Goal: Task Accomplishment & Management: Manage account settings

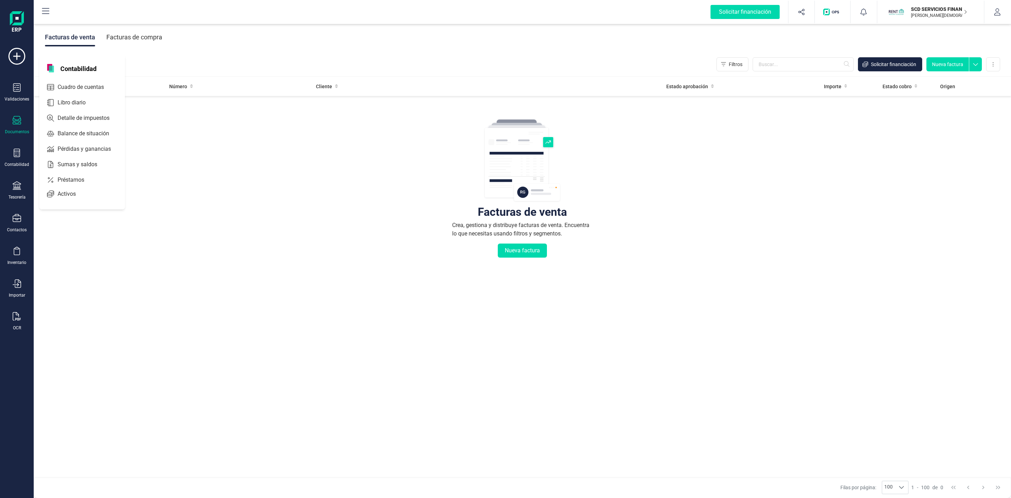
click at [73, 180] on span "Préstamos" at bounding box center [76, 180] width 42 height 8
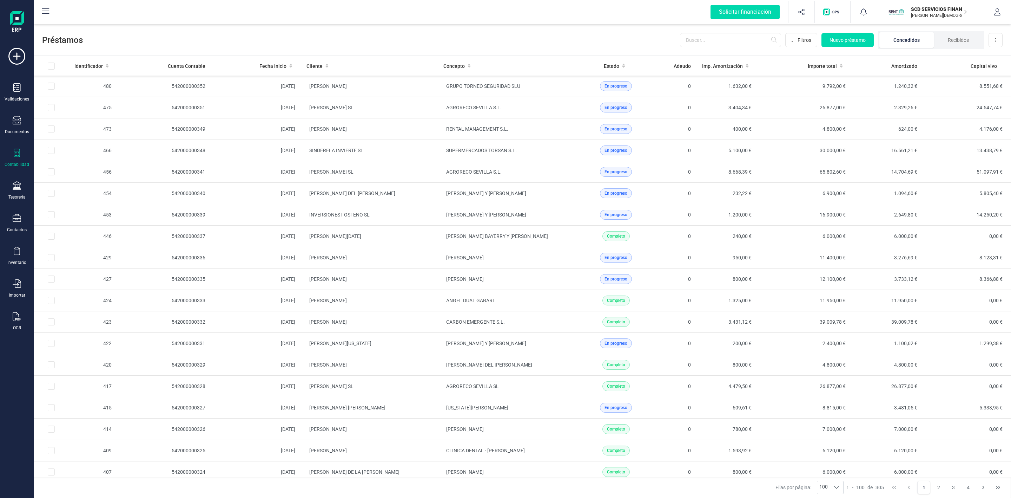
click at [14, 157] on icon at bounding box center [17, 153] width 6 height 8
click at [60, 180] on span "Préstamos" at bounding box center [74, 180] width 42 height 8
click at [699, 32] on div "Filtros Nuevo préstamo Concedidos Recibidos Descargar Excel" at bounding box center [841, 40] width 323 height 18
click at [699, 36] on input "text" at bounding box center [730, 40] width 101 height 14
type input "[PERSON_NAME]"
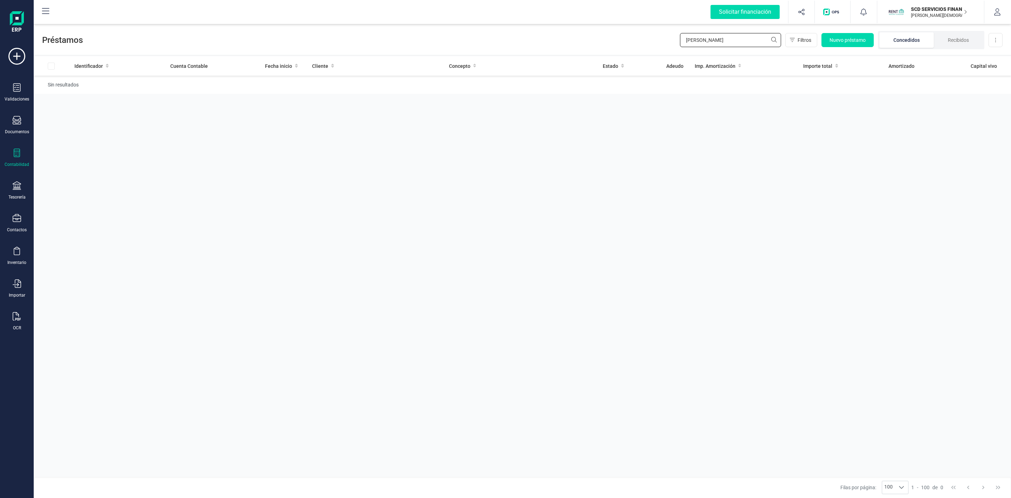
drag, startPoint x: 720, startPoint y: 36, endPoint x: 619, endPoint y: 43, distance: 100.4
click at [629, 42] on div "Préstamos [PERSON_NAME] al Filtros Nuevo préstamo Concedidos Recibidos Descarga…" at bounding box center [523, 38] width 978 height 32
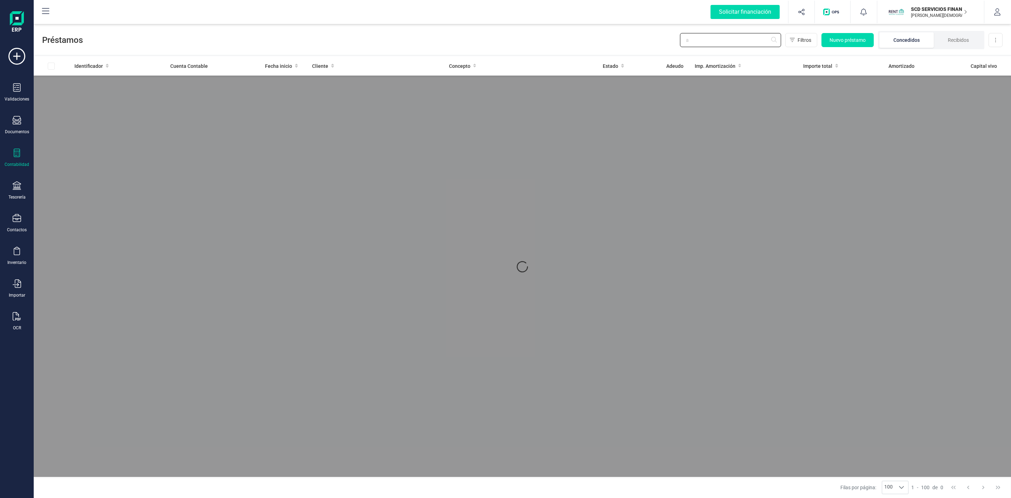
type input "al"
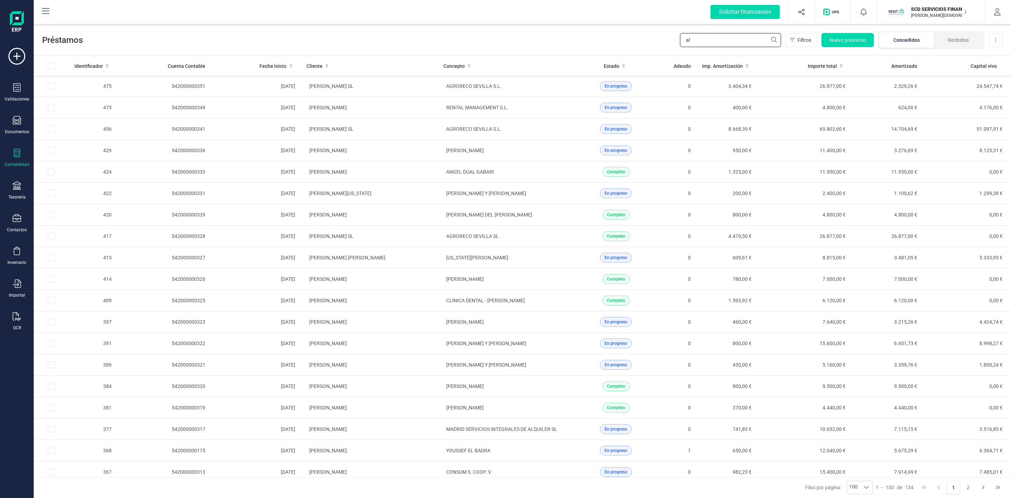
drag, startPoint x: 712, startPoint y: 40, endPoint x: 636, endPoint y: 46, distance: 76.1
click at [651, 50] on div "Préstamos al Filtros Nuevo préstamo Concedidos Recibidos Descargar Excel" at bounding box center [523, 38] width 978 height 32
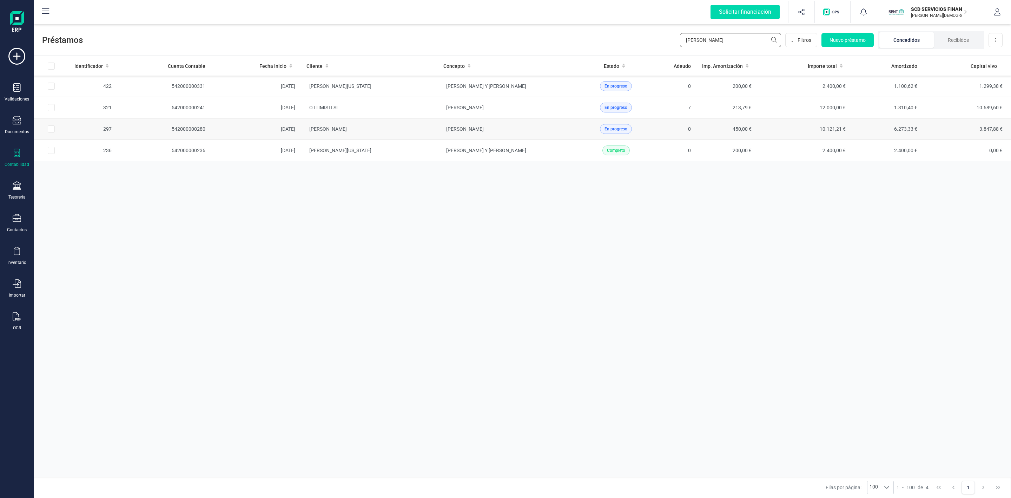
type input "[PERSON_NAME]"
click at [398, 129] on td "[PERSON_NAME]" at bounding box center [369, 128] width 137 height 21
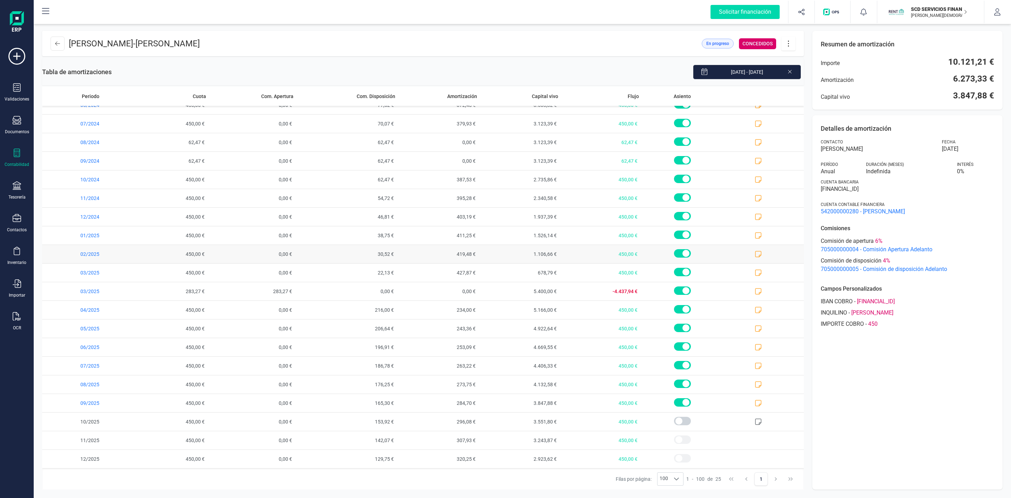
scroll to position [107, 0]
drag, startPoint x: 947, startPoint y: 96, endPoint x: 998, endPoint y: 95, distance: 50.9
click at [998, 95] on div "Resumen de amortización Importe 10.121,21 € Amortización 6.273,33 € Capital viv…" at bounding box center [908, 70] width 190 height 79
copy span "3.847,88 €"
click at [871, 430] on div "Detalles de amortización Contacto [PERSON_NAME] [DATE] Período Anual Duración (…" at bounding box center [908, 302] width 190 height 374
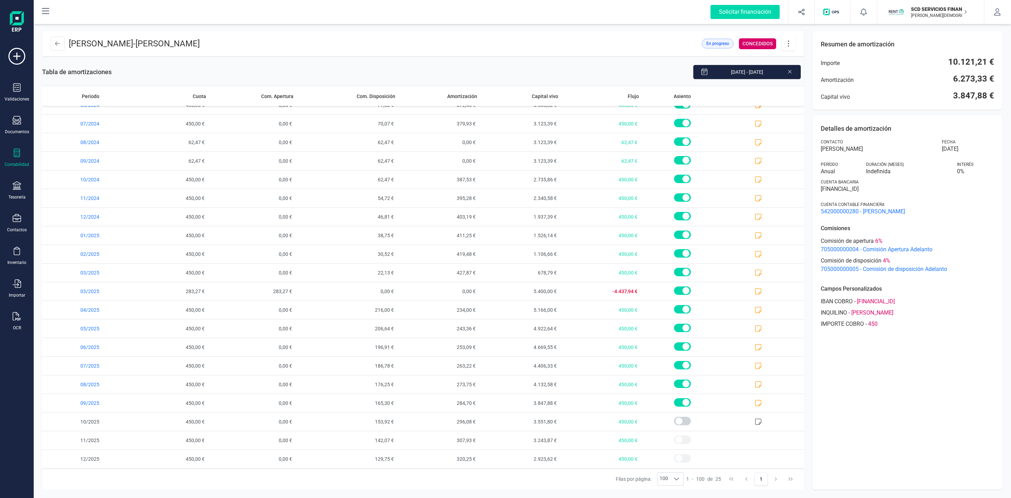
click at [791, 44] on icon at bounding box center [788, 44] width 13 height 8
drag, startPoint x: 797, startPoint y: 65, endPoint x: 796, endPoint y: 77, distance: 12.7
click at [797, 65] on span "Editar préstamo" at bounding box center [828, 65] width 65 height 6
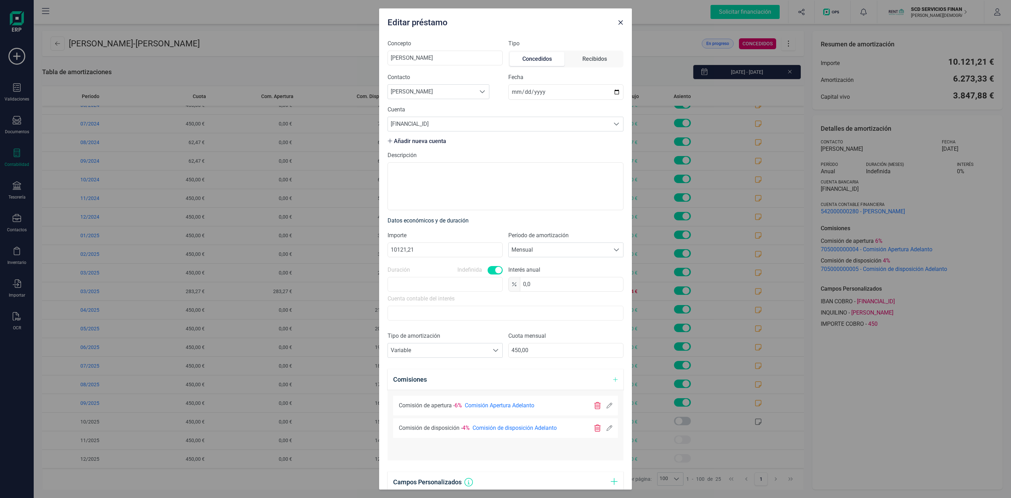
click at [607, 428] on icon at bounding box center [610, 428] width 6 height 6
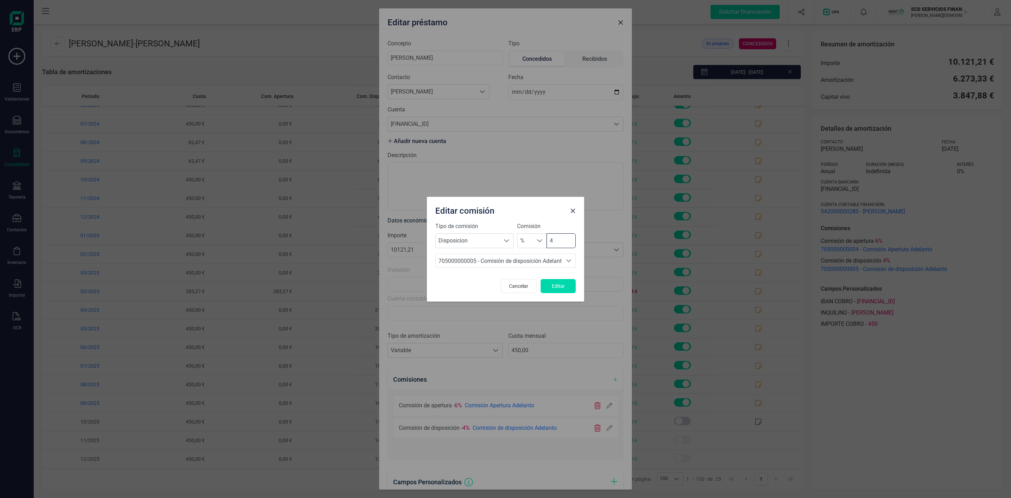
drag, startPoint x: 560, startPoint y: 233, endPoint x: 547, endPoint y: 236, distance: 13.7
click at [547, 236] on input "4" at bounding box center [561, 240] width 29 height 15
type input "0"
click at [551, 282] on button "Editar" at bounding box center [558, 286] width 35 height 14
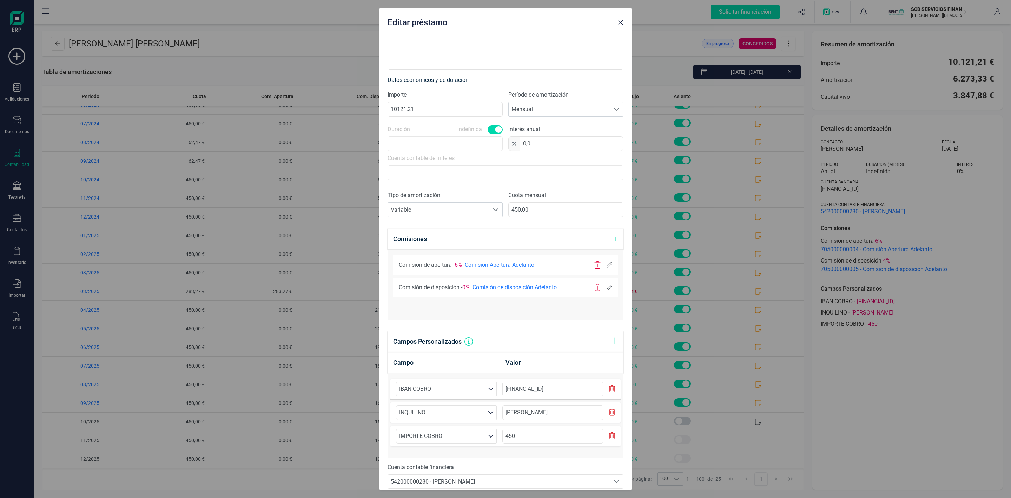
scroll to position [175, 0]
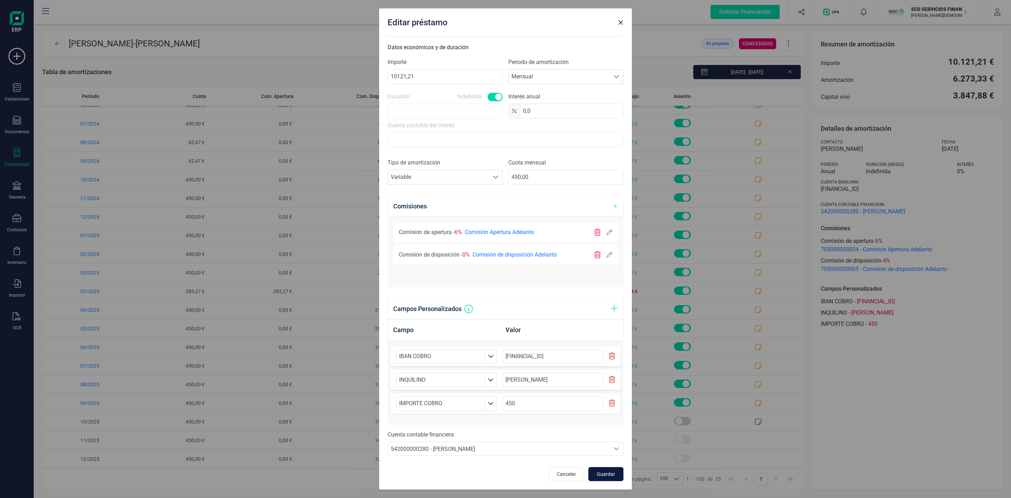
click at [601, 478] on button "Guardar" at bounding box center [606, 474] width 35 height 14
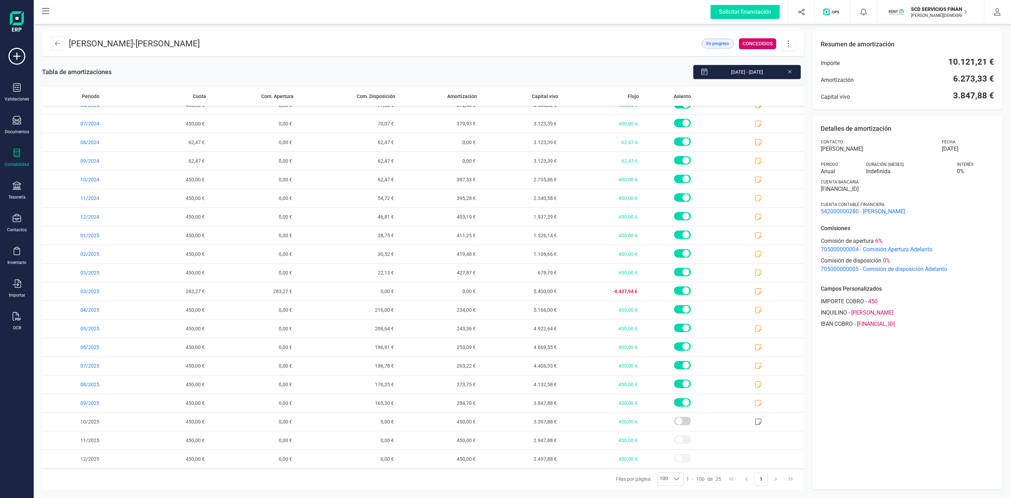
click at [789, 45] on icon at bounding box center [788, 44] width 13 height 8
click at [801, 62] on span "Editar préstamo" at bounding box center [828, 65] width 65 height 6
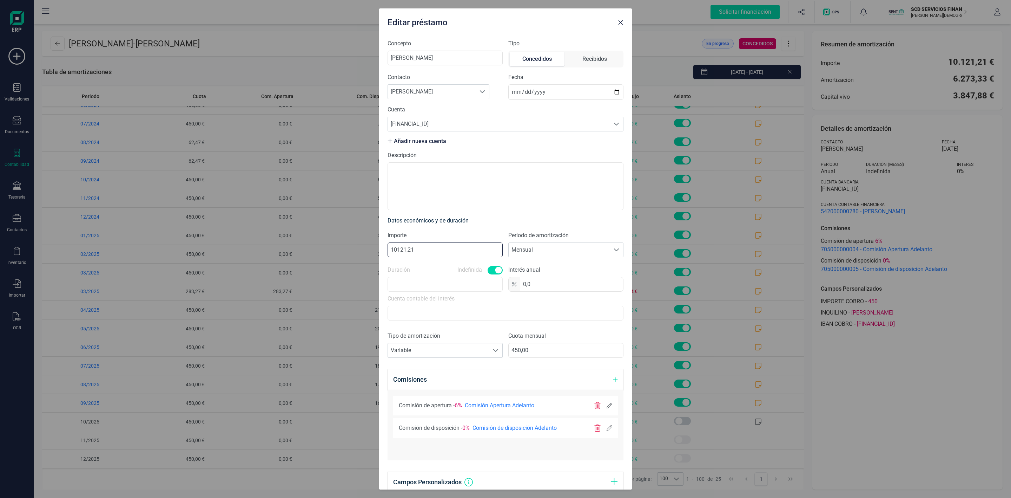
drag, startPoint x: 416, startPoint y: 247, endPoint x: 313, endPoint y: 262, distance: 104.4
click at [315, 262] on div "Editar préstamo Concepto [PERSON_NAME] Tipo Concedidos Recibidos Contacto Busca…" at bounding box center [505, 249] width 1011 height 498
type input "11673,33"
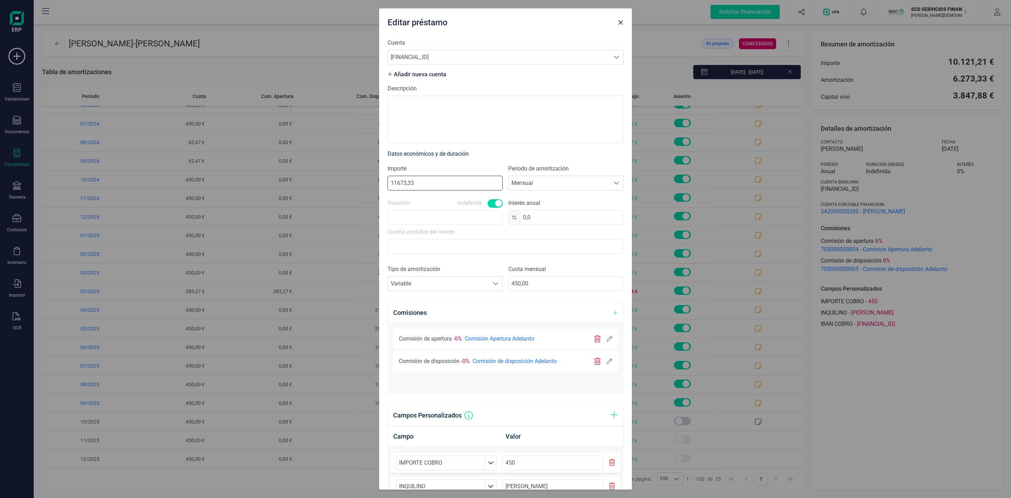
scroll to position [175, 0]
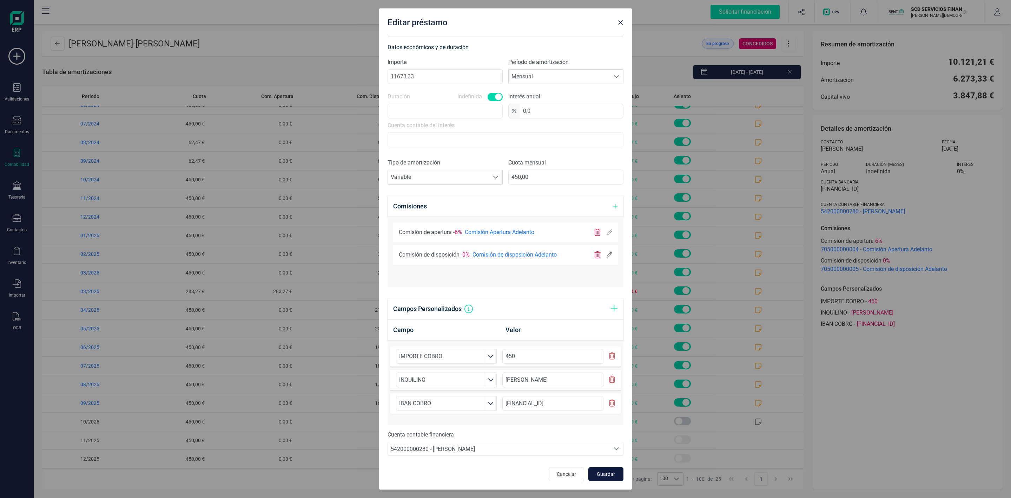
click at [603, 473] on span "Guardar" at bounding box center [606, 473] width 19 height 7
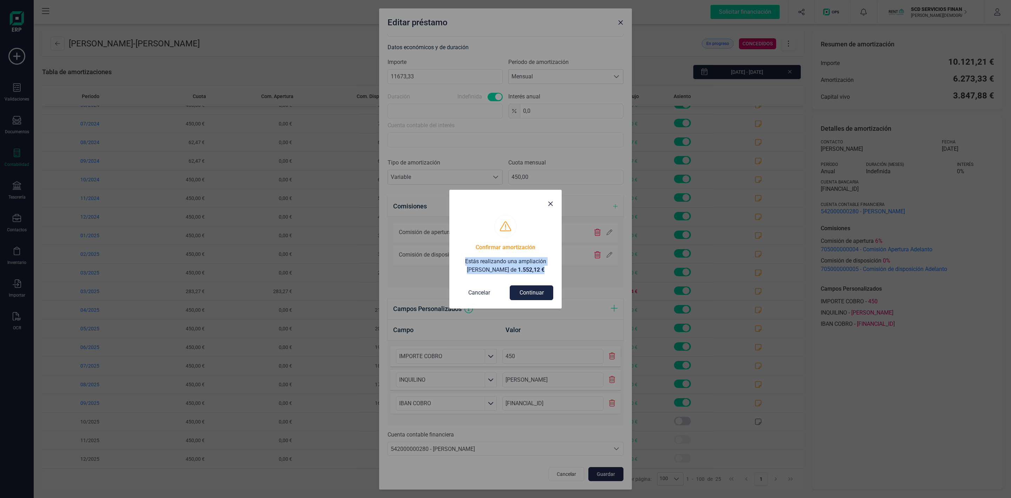
drag, startPoint x: 447, startPoint y: 278, endPoint x: 440, endPoint y: 260, distance: 19.8
click at [440, 260] on div "Confirmar amortización Estás realizando una ampliación [PERSON_NAME] de 1.552,1…" at bounding box center [505, 249] width 1011 height 498
copy p "Estás realizando una ampliación [PERSON_NAME] de 1.552,12 €"
click at [546, 297] on button "Continuar" at bounding box center [532, 292] width 44 height 15
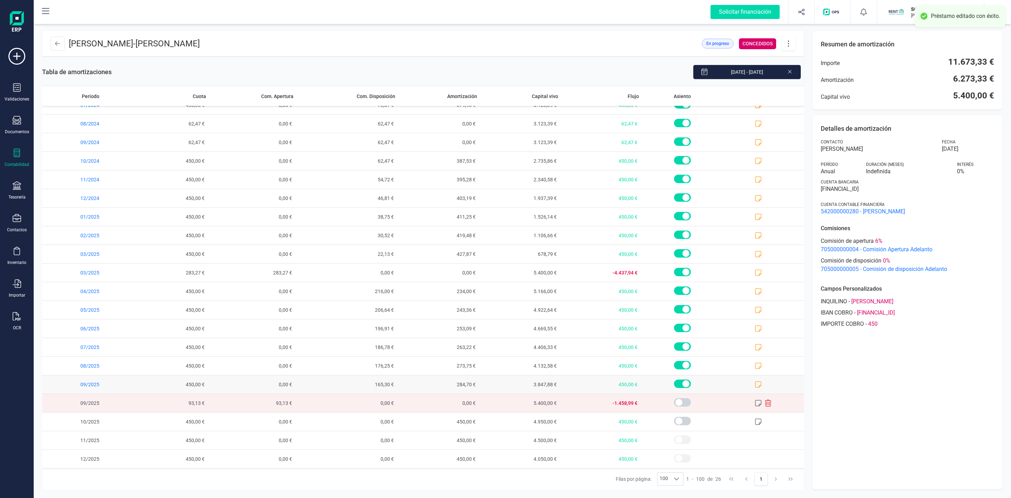
scroll to position [126, 0]
click at [755, 404] on icon at bounding box center [758, 402] width 7 height 7
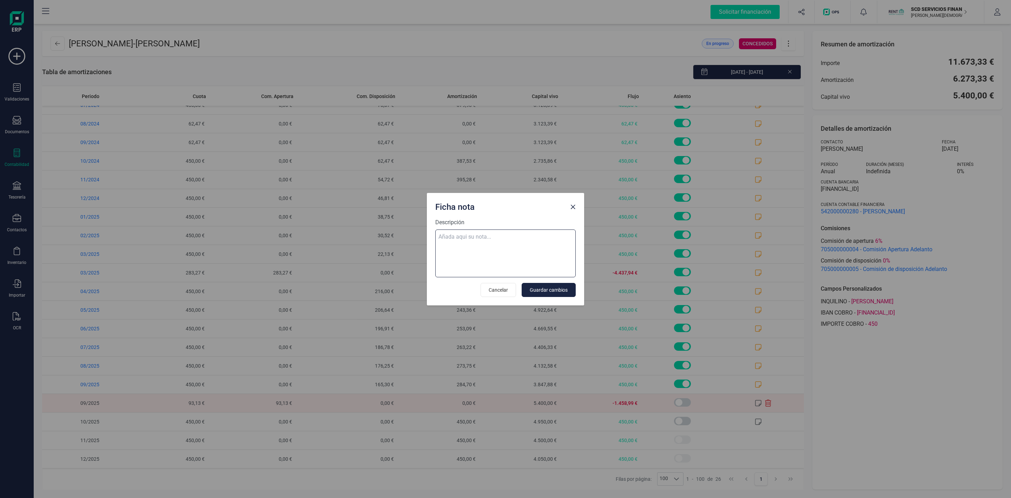
click at [482, 249] on textarea "Descripción" at bounding box center [505, 253] width 140 height 48
paste textarea "Estás realizando una ampliación [PERSON_NAME] de 1.552,12 €"
type textarea "Estás realizando una ampliación [PERSON_NAME] de 1.552,12 €"
click at [544, 291] on span "Guardar cambios" at bounding box center [549, 289] width 38 height 7
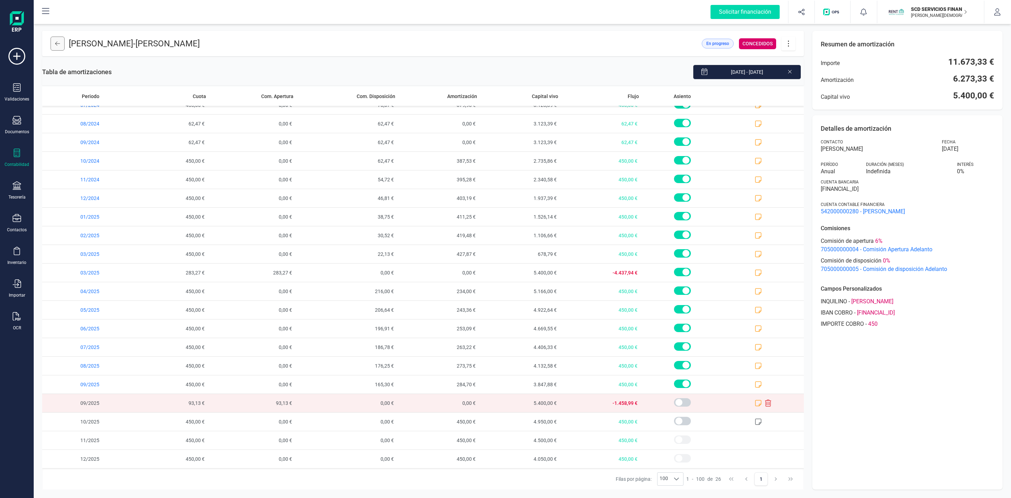
click at [59, 42] on icon at bounding box center [57, 44] width 5 height 6
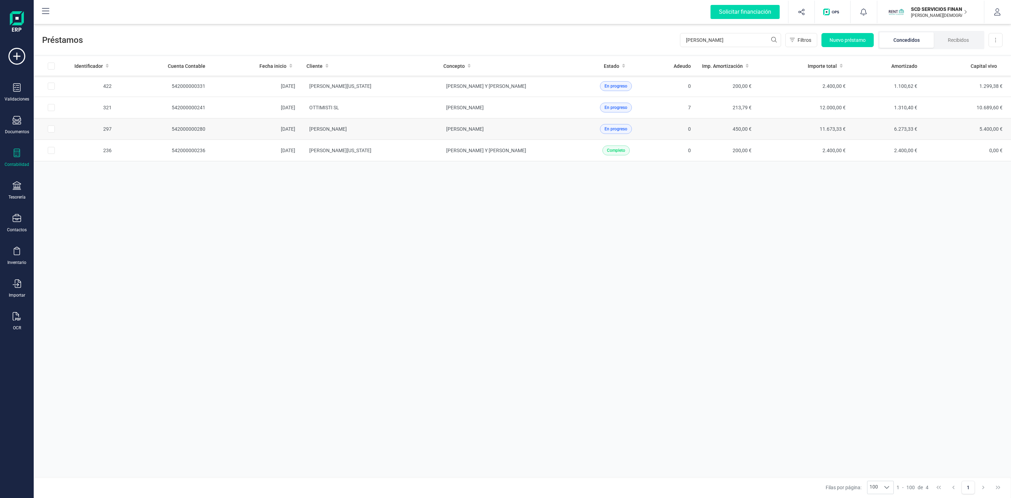
click at [51, 132] on input "Row Selected 1ef53d37-0e9b-4c78-a17c-97d29ba65634" at bounding box center [51, 128] width 7 height 7
checkbox input "true"
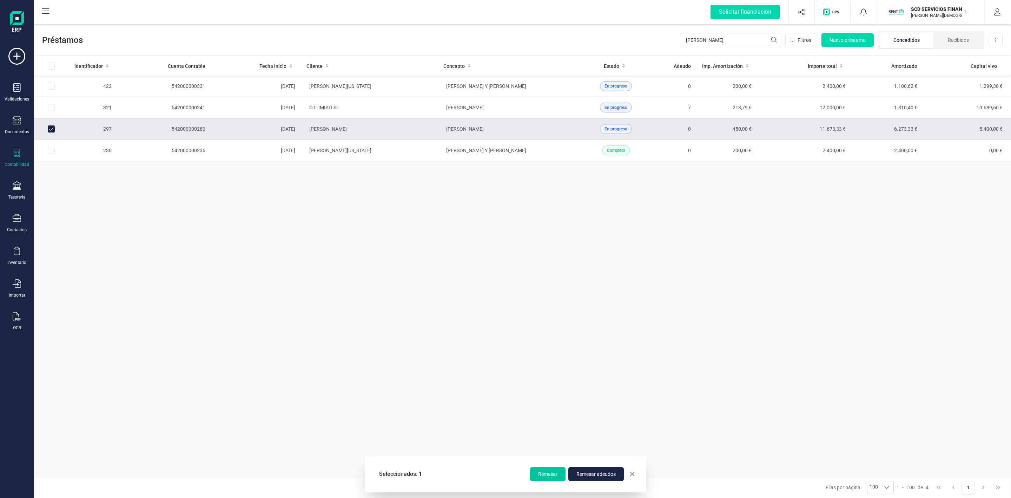
click at [550, 475] on span "Remesar" at bounding box center [547, 473] width 19 height 7
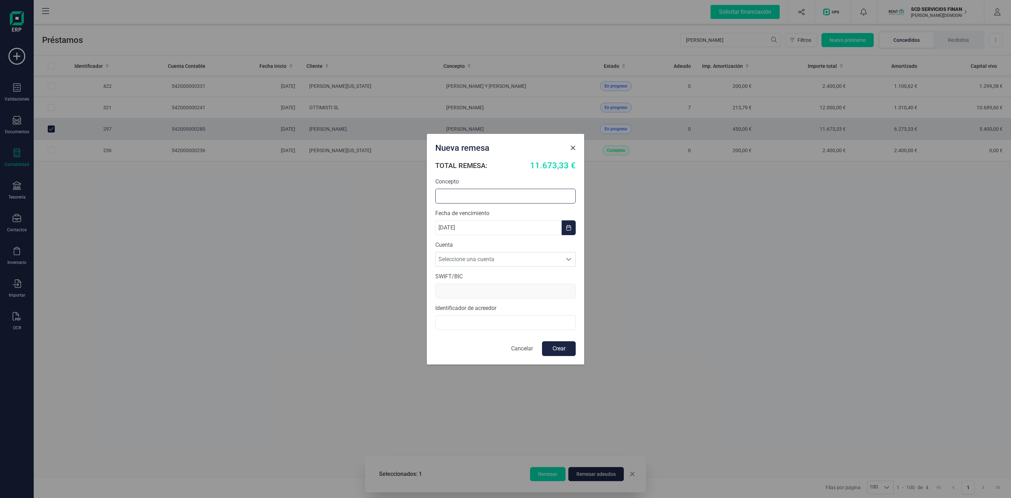
click at [463, 195] on input "text" at bounding box center [505, 196] width 140 height 15
type input "r"
type input "RENOVACION ADELANTO"
click at [541, 252] on div "Seleccione una cuenta Seleccione una cuenta" at bounding box center [505, 259] width 140 height 15
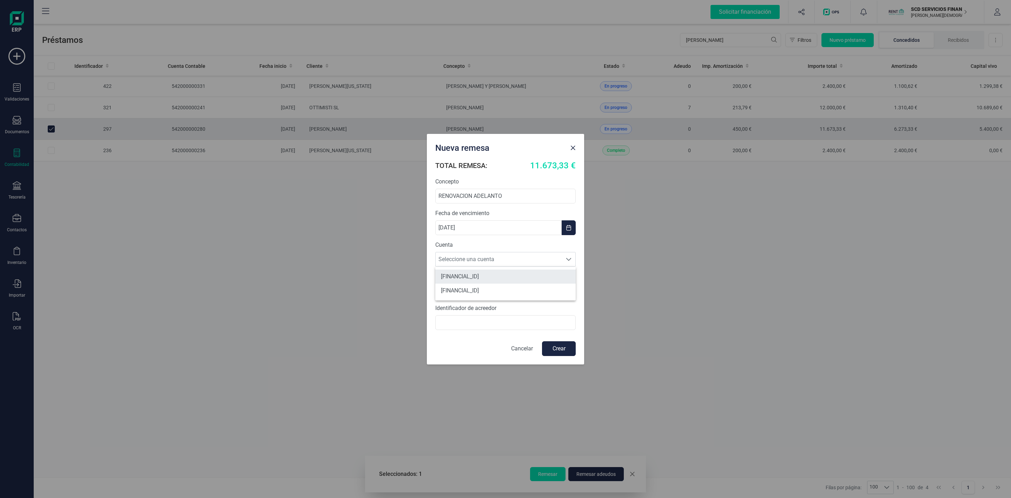
click at [476, 277] on li "[FINANCIAL_ID]" at bounding box center [505, 276] width 140 height 14
type input "[SWIFT_CODE]"
type input "B72840242"
drag, startPoint x: 504, startPoint y: 324, endPoint x: 422, endPoint y: 322, distance: 81.8
click at [422, 322] on div "Nueva remesa TOTAL REMESA: 11.673,33 € Concepto RENOVACION ADELANTO Fecha de ve…" at bounding box center [505, 249] width 1011 height 498
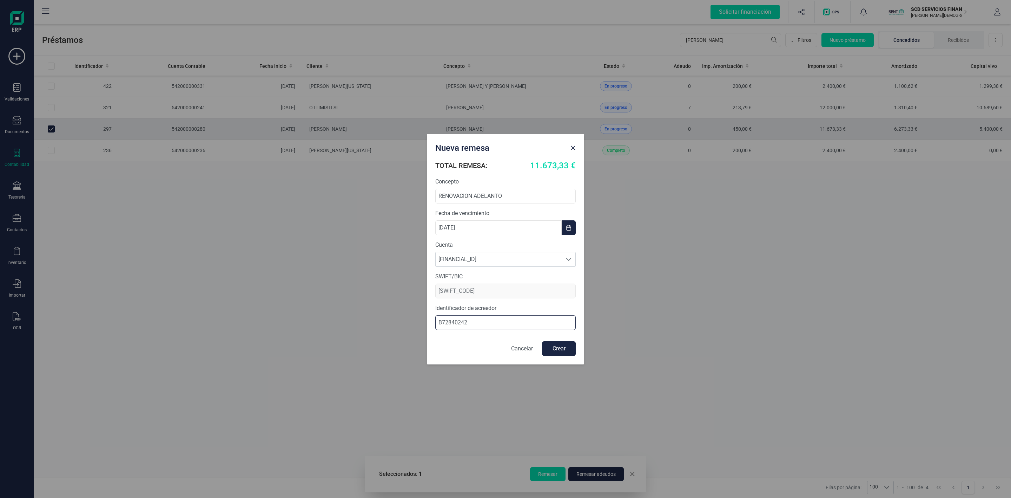
click at [466, 324] on input "B72840242" at bounding box center [505, 322] width 140 height 15
click at [564, 351] on button "Crear" at bounding box center [559, 348] width 34 height 15
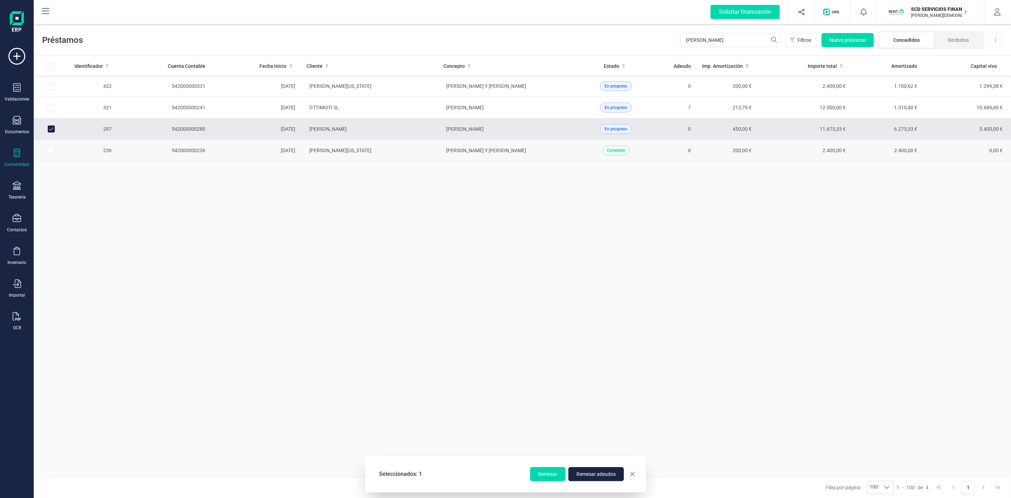
checkbox input "false"
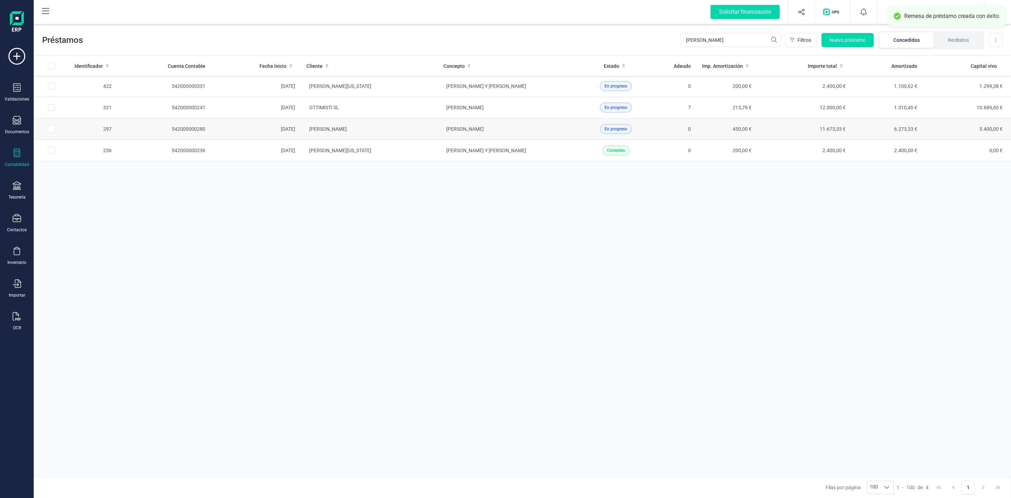
click at [414, 136] on td "[PERSON_NAME]" at bounding box center [369, 128] width 137 height 21
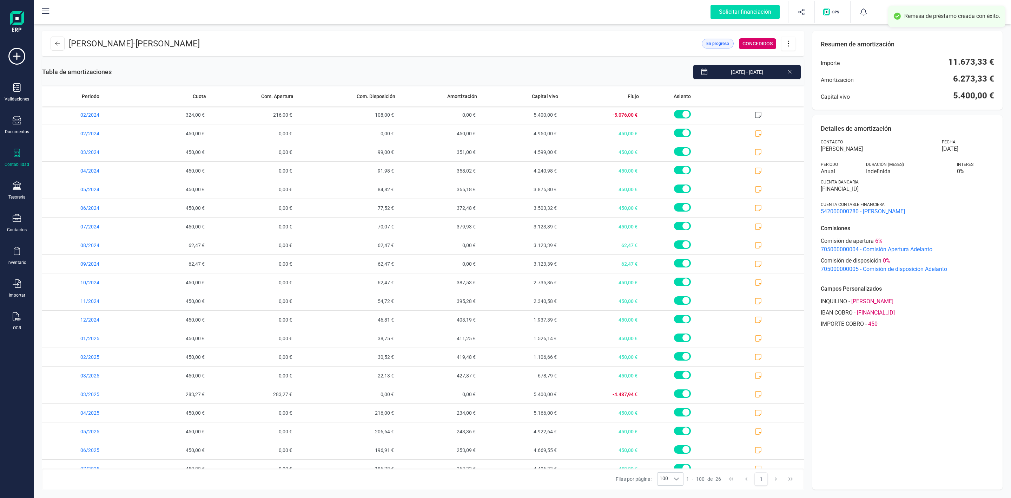
click at [792, 46] on icon at bounding box center [788, 44] width 13 height 8
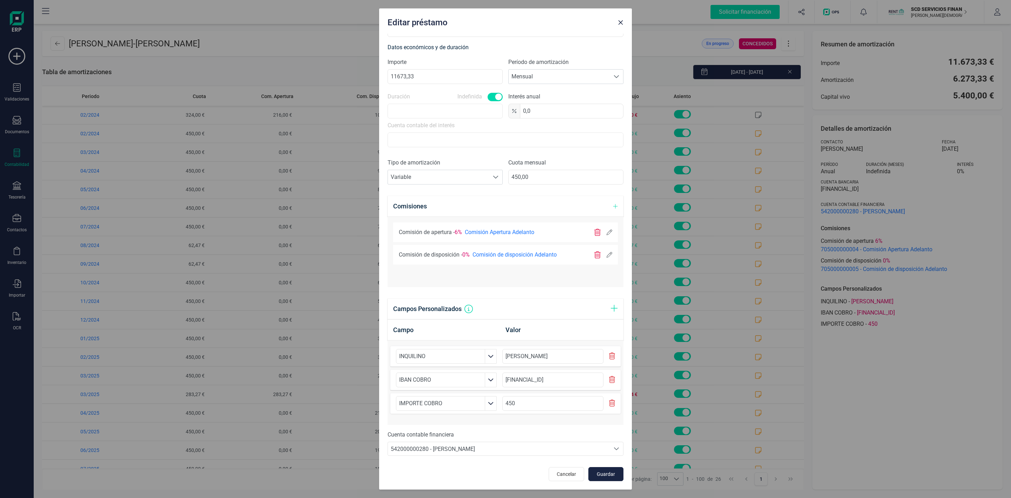
scroll to position [175, 0]
click at [596, 254] on div at bounding box center [603, 254] width 18 height 7
click at [607, 254] on icon at bounding box center [610, 255] width 6 height 6
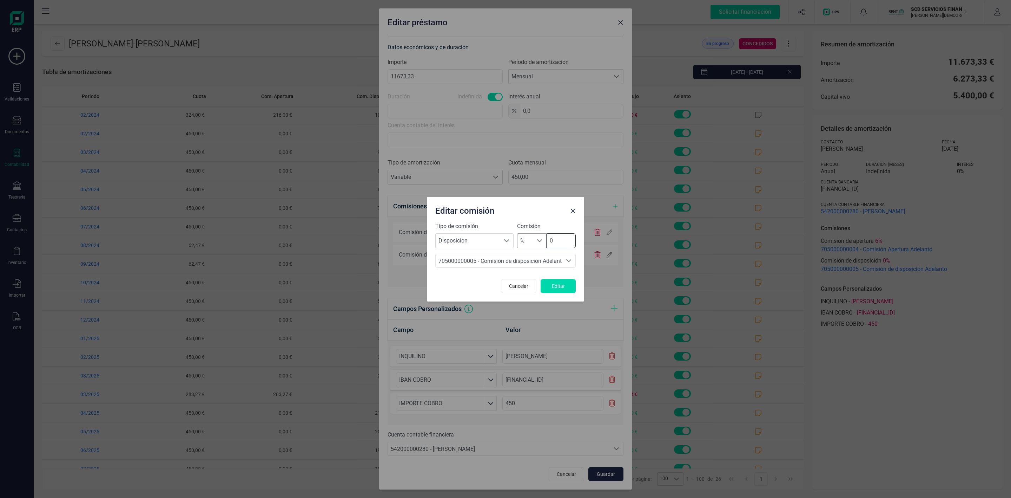
drag, startPoint x: 557, startPoint y: 240, endPoint x: 521, endPoint y: 242, distance: 35.9
click at [524, 242] on div "% % 0" at bounding box center [546, 240] width 59 height 15
type input "4"
click at [570, 284] on button "Editar" at bounding box center [558, 286] width 35 height 14
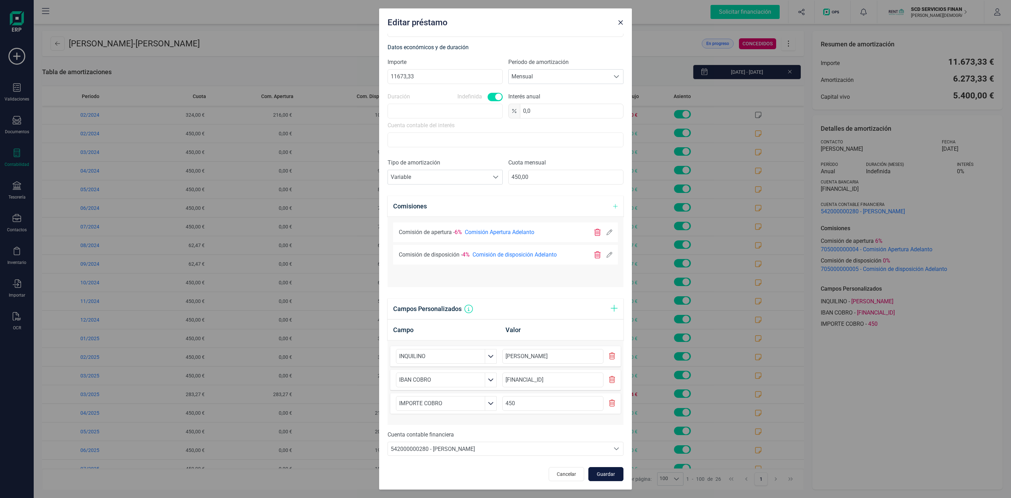
click at [597, 471] on span "Guardar" at bounding box center [606, 473] width 19 height 7
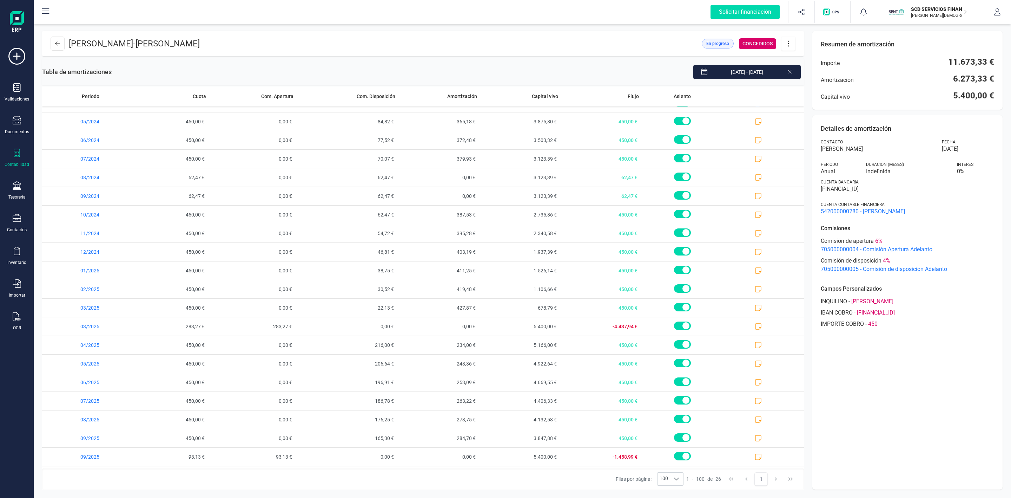
scroll to position [0, 0]
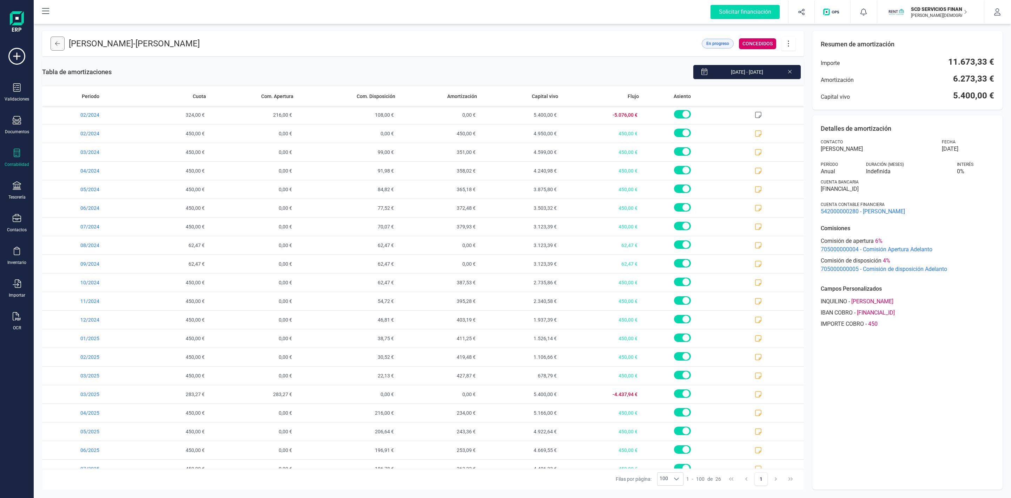
click at [64, 44] on button at bounding box center [58, 44] width 14 height 14
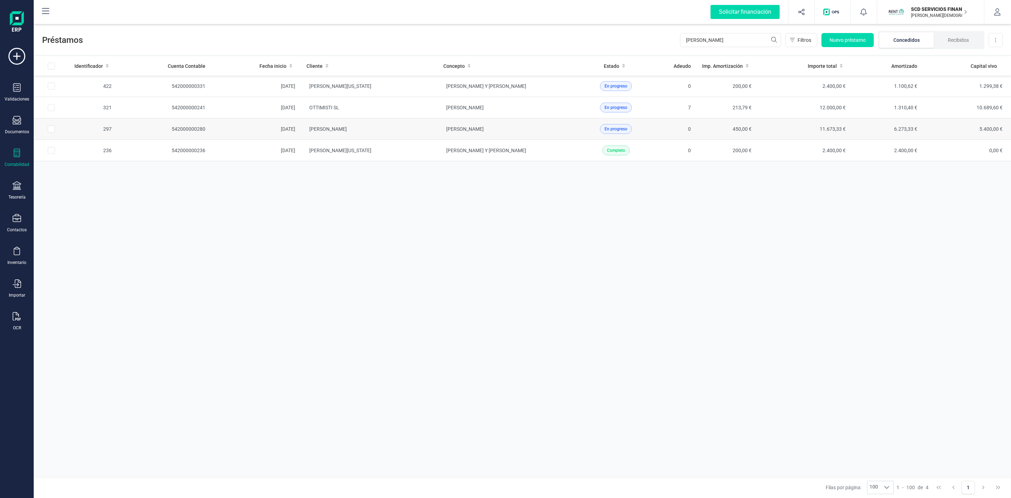
click at [414, 135] on td "[PERSON_NAME]" at bounding box center [369, 128] width 137 height 21
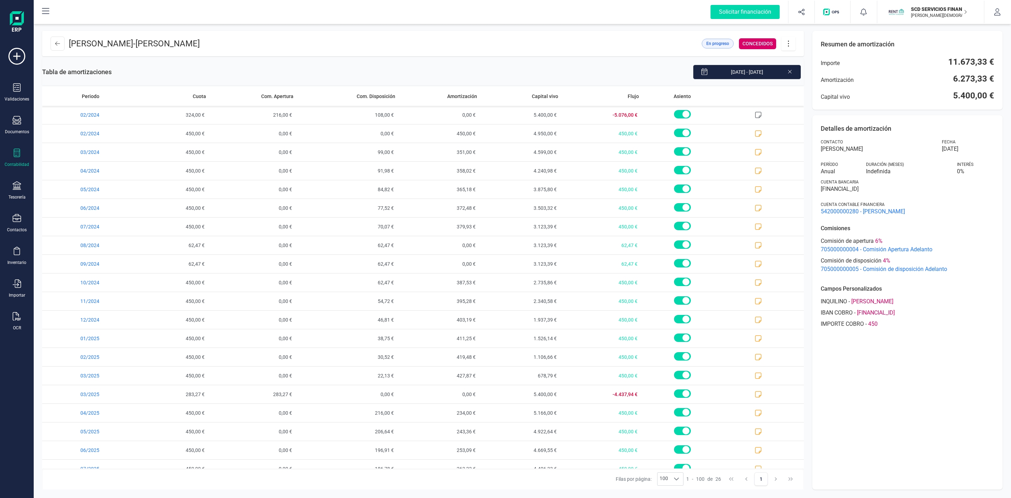
click at [789, 41] on icon at bounding box center [788, 44] width 13 height 8
click at [804, 63] on span "Editar préstamo" at bounding box center [828, 65] width 65 height 6
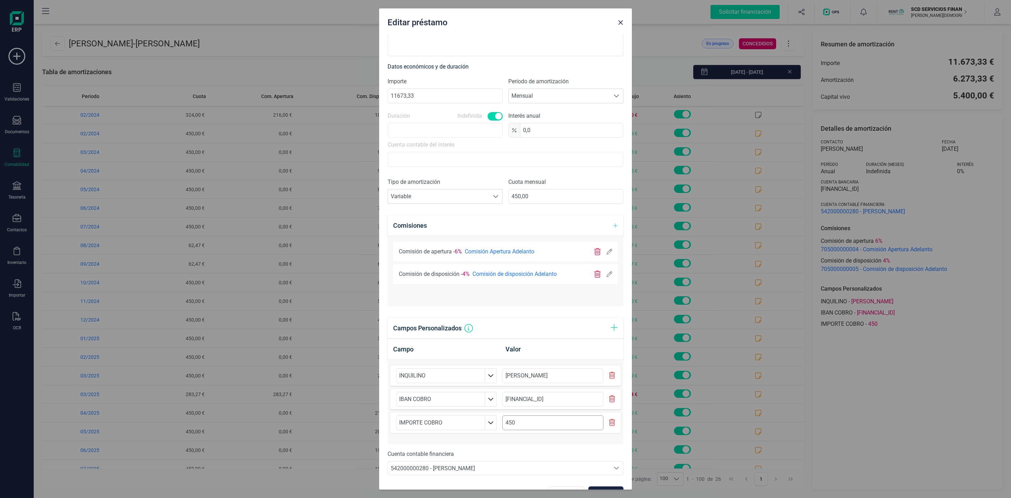
scroll to position [158, 0]
click at [625, 24] on button "button" at bounding box center [620, 22] width 11 height 11
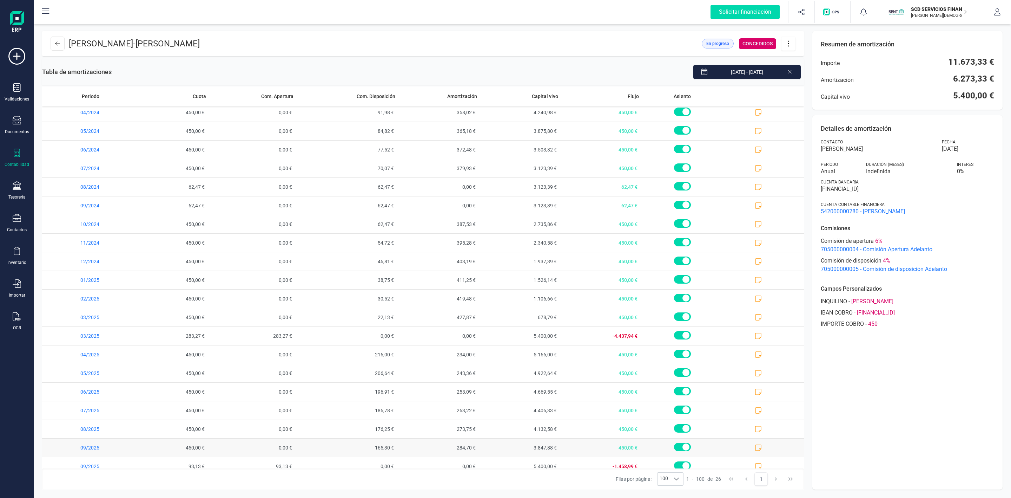
scroll to position [126, 0]
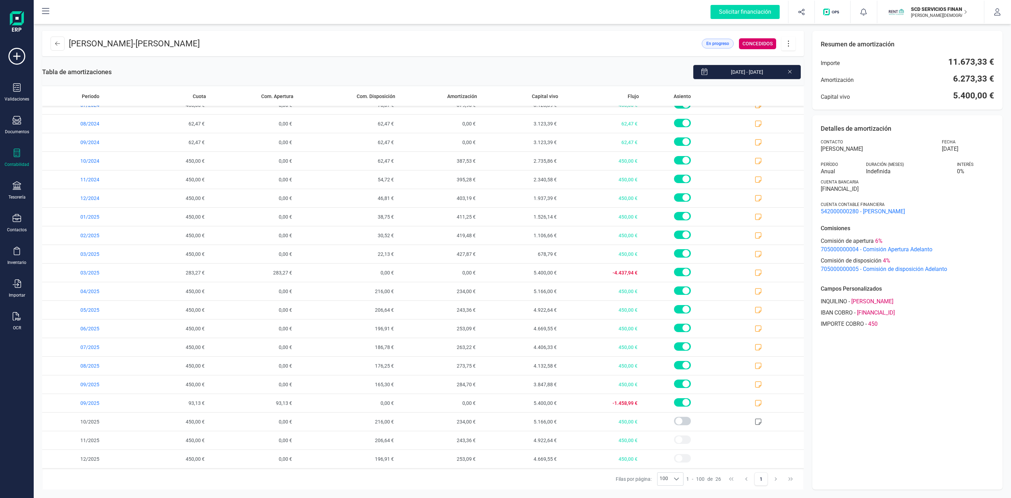
click at [15, 157] on div at bounding box center [17, 154] width 8 height 10
click at [17, 191] on div at bounding box center [17, 186] width 8 height 10
click at [64, 162] on span "Remesas" at bounding box center [74, 166] width 38 height 8
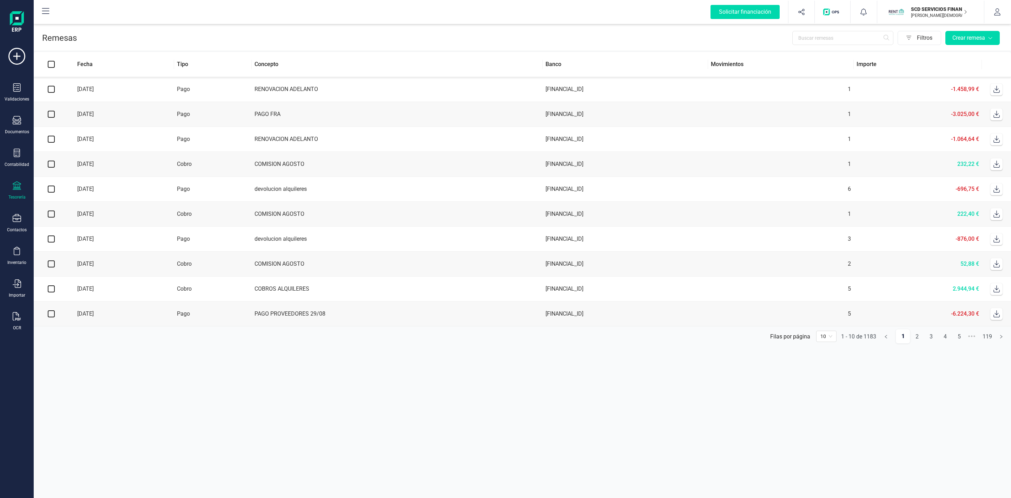
click at [995, 88] on icon at bounding box center [996, 89] width 7 height 7
drag, startPoint x: 519, startPoint y: 341, endPoint x: 513, endPoint y: 342, distance: 5.4
drag, startPoint x: 513, startPoint y: 342, endPoint x: 569, endPoint y: 426, distance: 100.9
click at [571, 427] on section "Remesas Filtros Crear remesa Fecha Tipo Concepto Banco Movimientos Importe [DAT…" at bounding box center [523, 259] width 978 height 475
click at [16, 157] on icon at bounding box center [17, 153] width 6 height 8
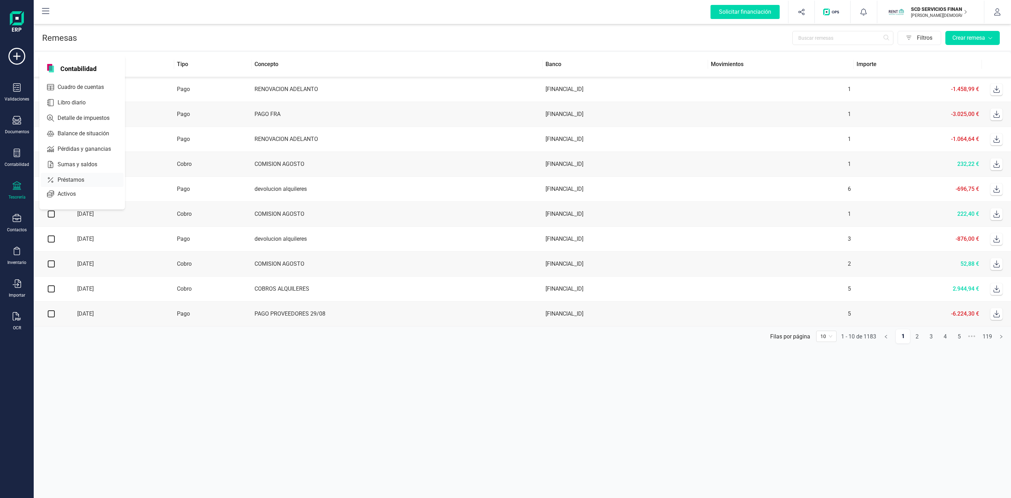
click at [95, 182] on span "Préstamos" at bounding box center [76, 180] width 42 height 8
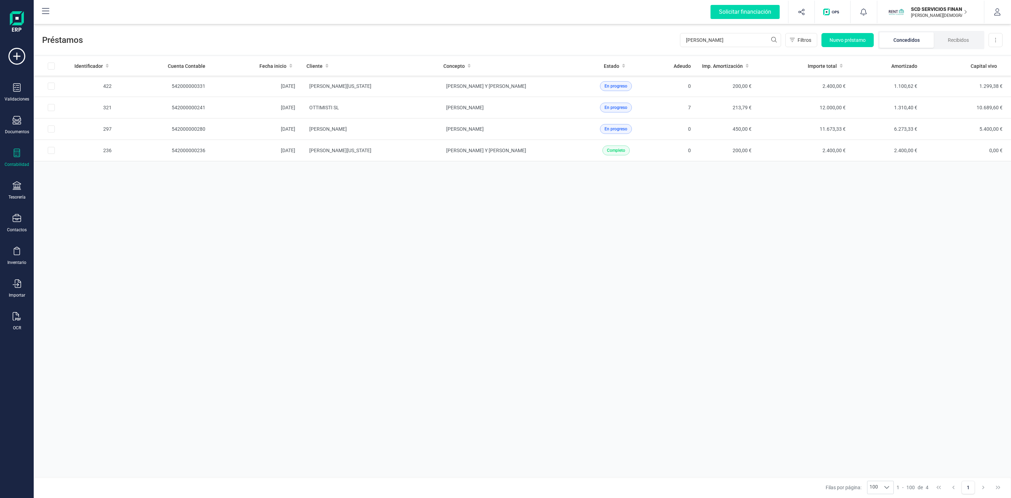
click at [631, 406] on div "Identificador Cuenta Contable Fecha inicio Cliente Concepto Estado Adeudo Imp. …" at bounding box center [523, 266] width 978 height 420
drag, startPoint x: 721, startPoint y: 38, endPoint x: 629, endPoint y: 44, distance: 91.5
click at [635, 44] on div "Préstamos [PERSON_NAME] al Filtros Nuevo préstamo Concedidos Recibidos Descarga…" at bounding box center [523, 38] width 978 height 32
type input "[PERSON_NAME]"
click at [412, 136] on td "[PERSON_NAME]" at bounding box center [369, 128] width 137 height 21
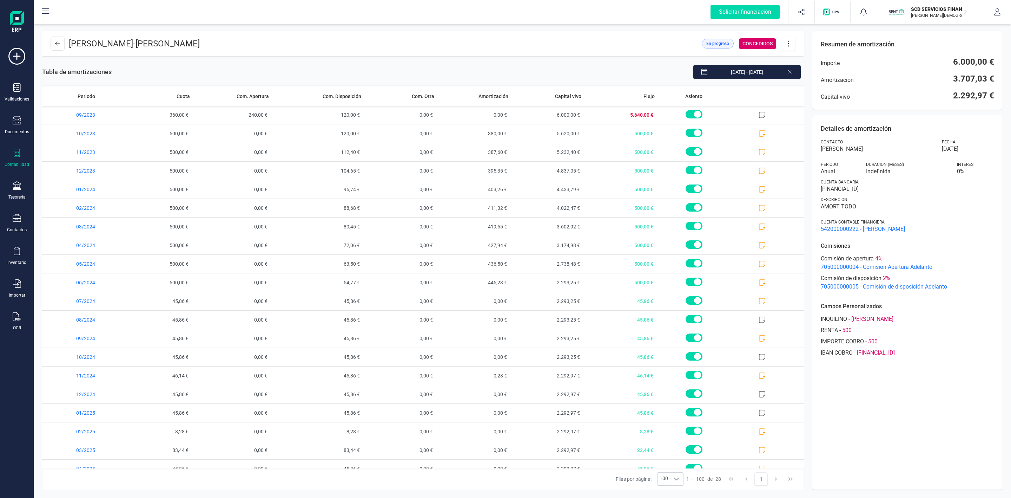
click at [787, 46] on icon at bounding box center [788, 44] width 13 height 8
drag, startPoint x: 796, startPoint y: 96, endPoint x: 802, endPoint y: 96, distance: 6.0
click at [796, 96] on link "Descargar en PDF" at bounding box center [824, 93] width 84 height 14
